Goal: Task Accomplishment & Management: Use online tool/utility

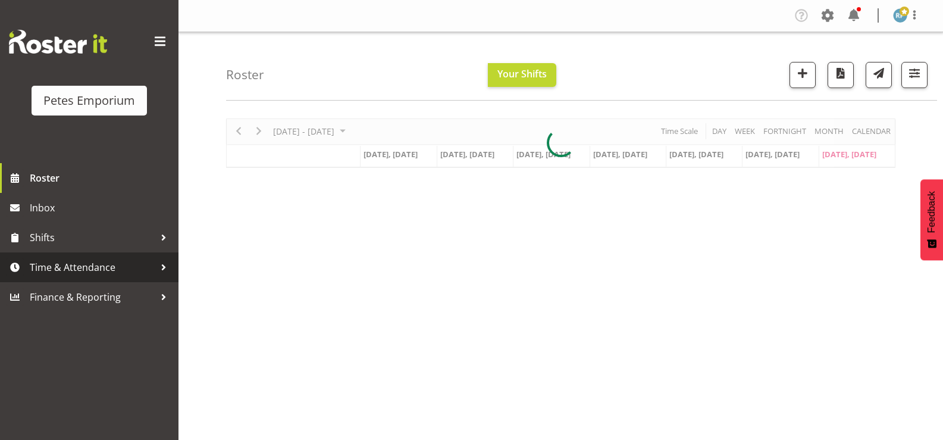
click at [70, 269] on span "Time & Attendance" at bounding box center [92, 267] width 125 height 18
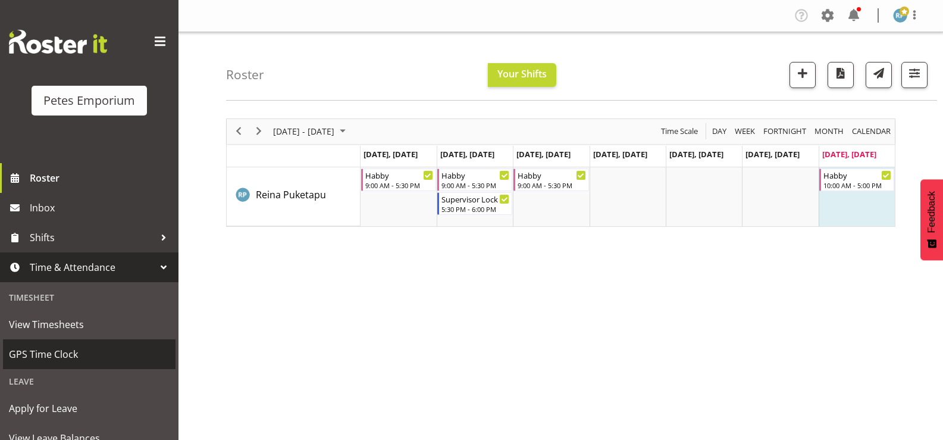
click at [42, 356] on span "GPS Time Clock" at bounding box center [89, 354] width 161 height 18
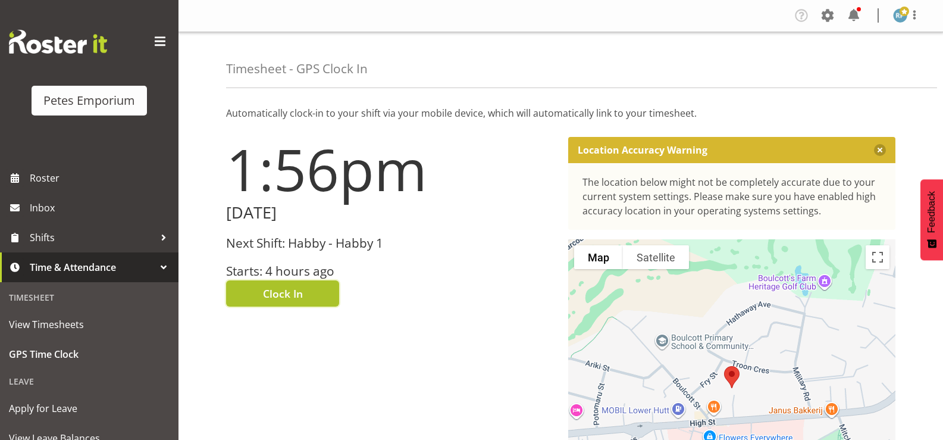
click at [271, 295] on span "Clock In" at bounding box center [283, 293] width 40 height 15
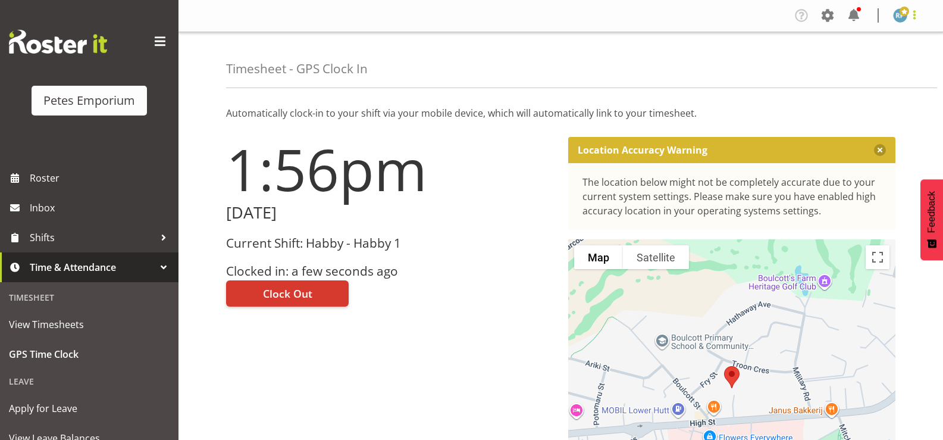
click at [919, 16] on span at bounding box center [914, 15] width 14 height 14
click at [833, 66] on link "Log Out" at bounding box center [864, 62] width 114 height 21
